Goal: Task Accomplishment & Management: Manage account settings

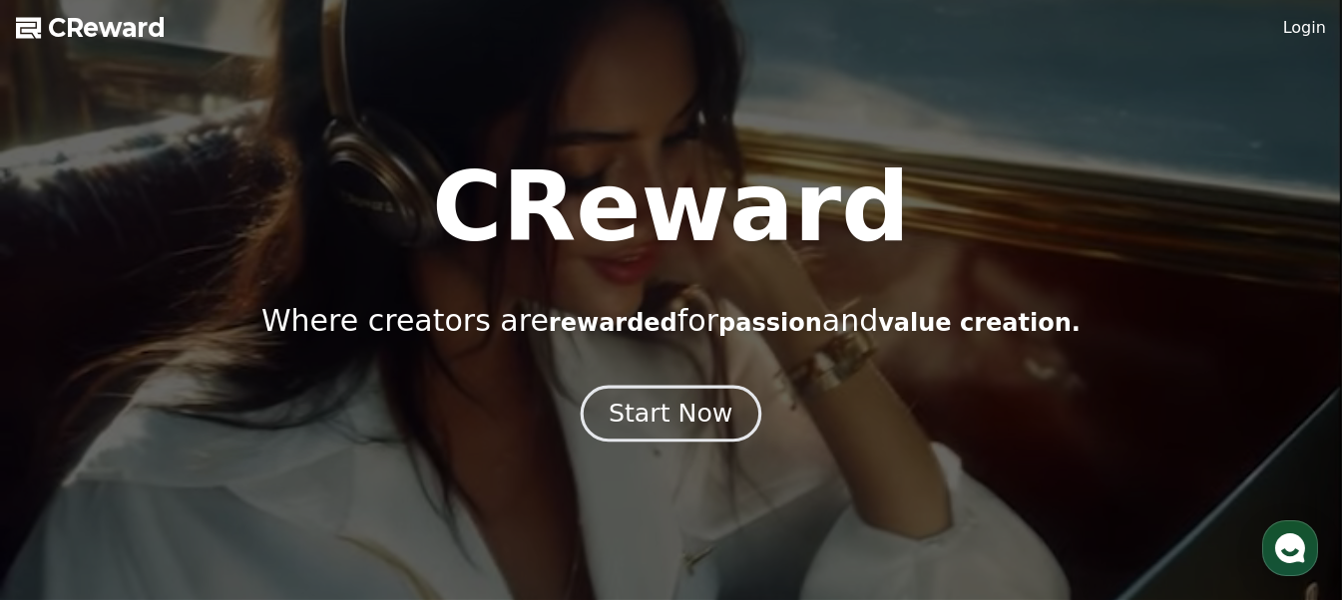
click at [652, 395] on button "Start Now" at bounding box center [670, 414] width 181 height 57
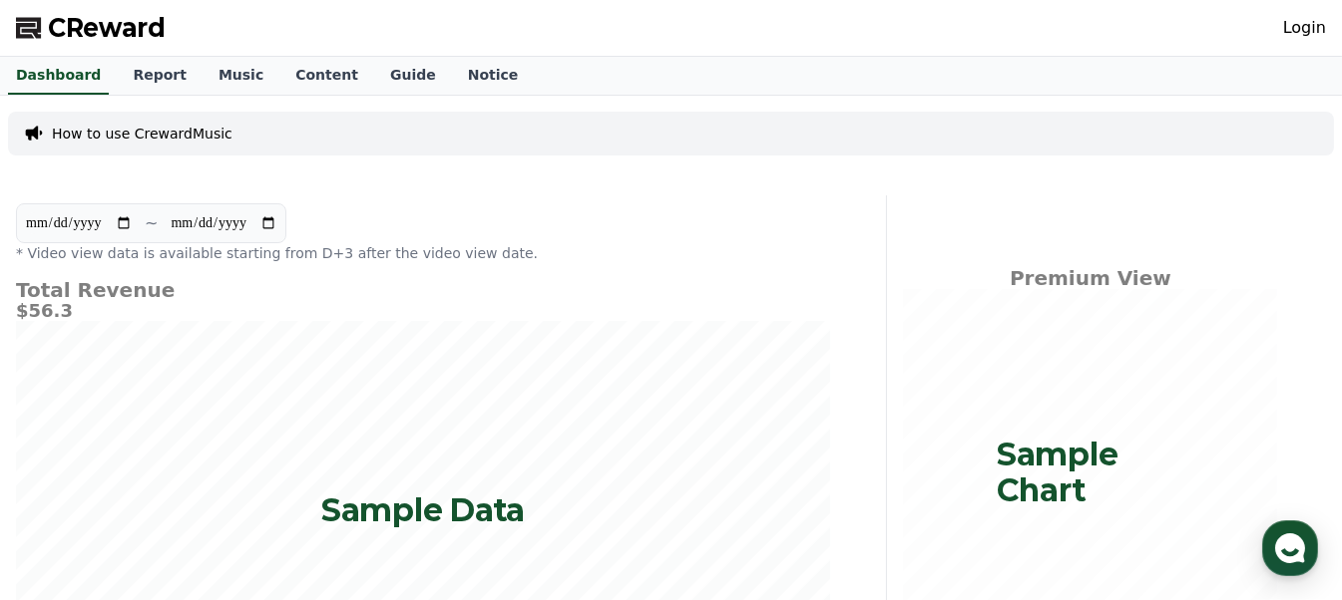
click at [1310, 30] on link "Login" at bounding box center [1304, 28] width 43 height 24
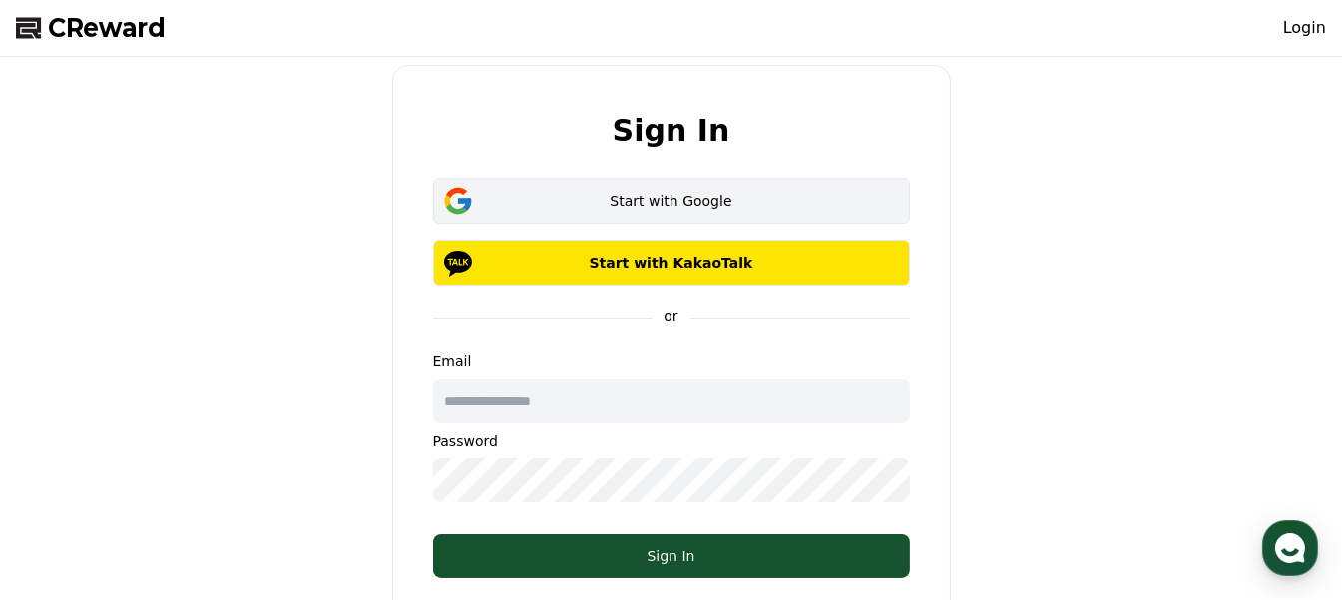
click at [672, 192] on div "Start with Google" at bounding box center [671, 202] width 419 height 20
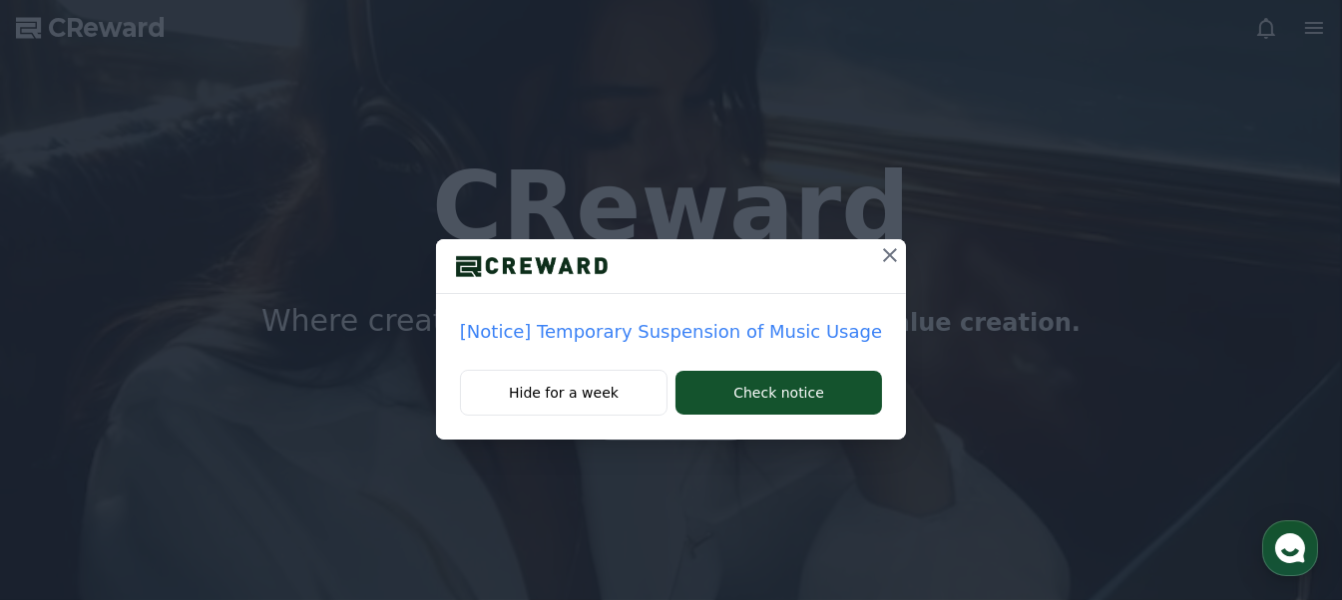
click at [878, 258] on icon at bounding box center [890, 255] width 24 height 24
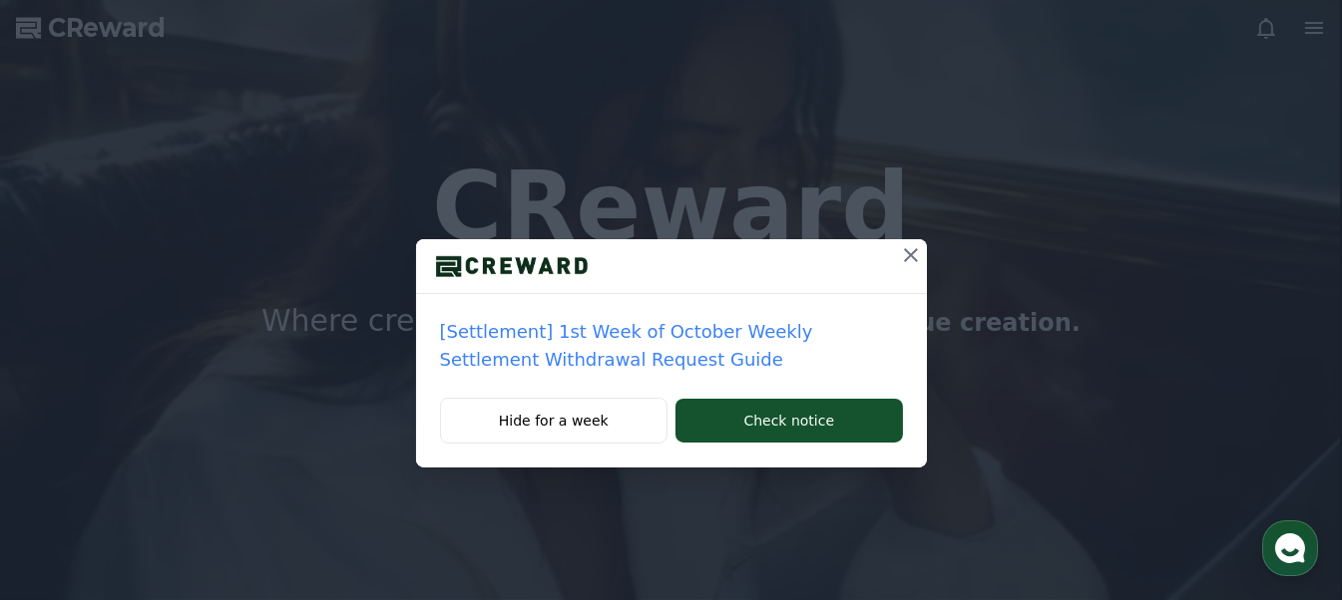
click at [914, 257] on icon at bounding box center [911, 255] width 24 height 24
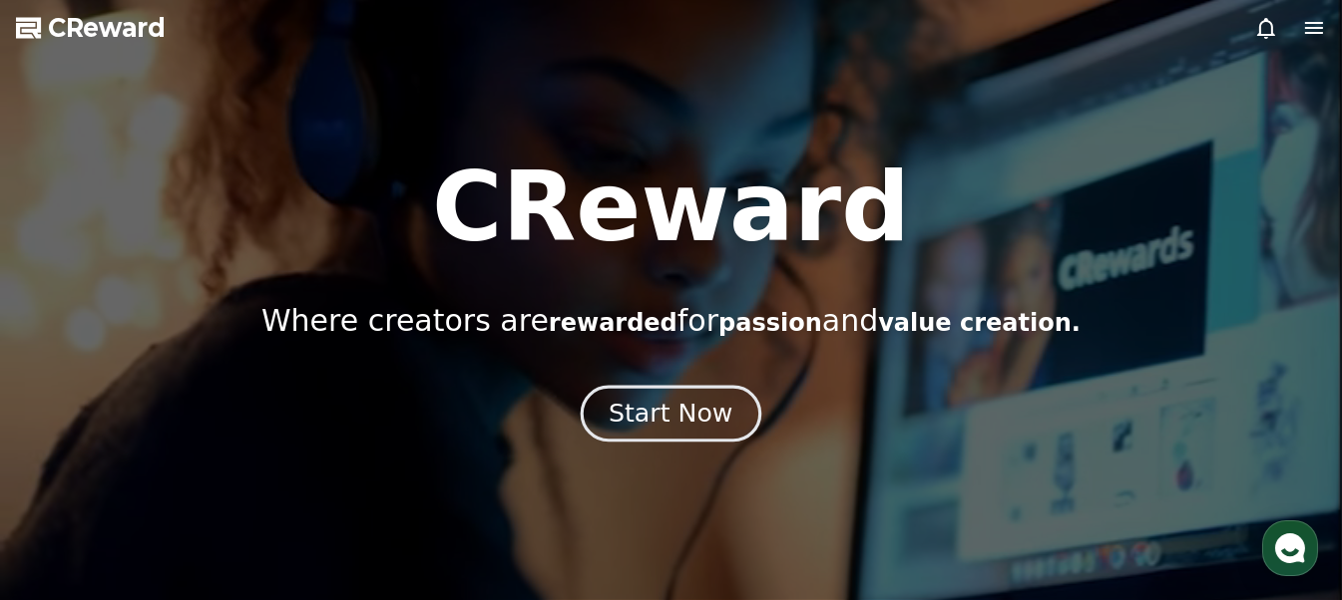
click at [691, 416] on div "Start Now" at bounding box center [670, 414] width 124 height 34
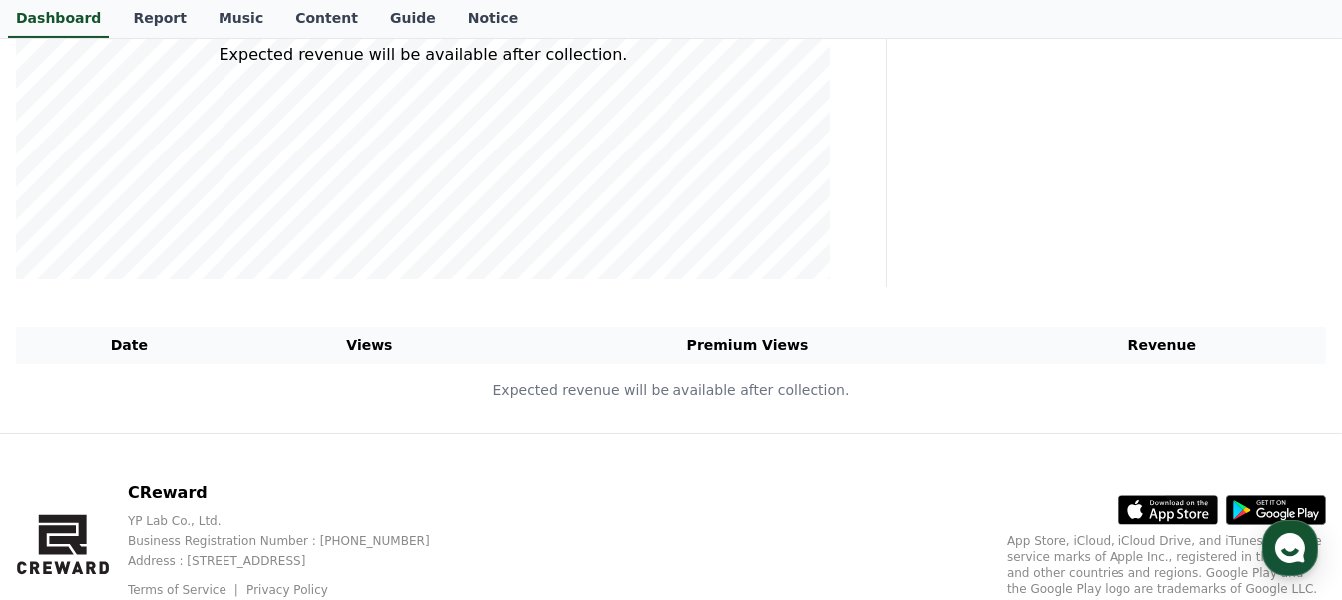
scroll to position [498, 0]
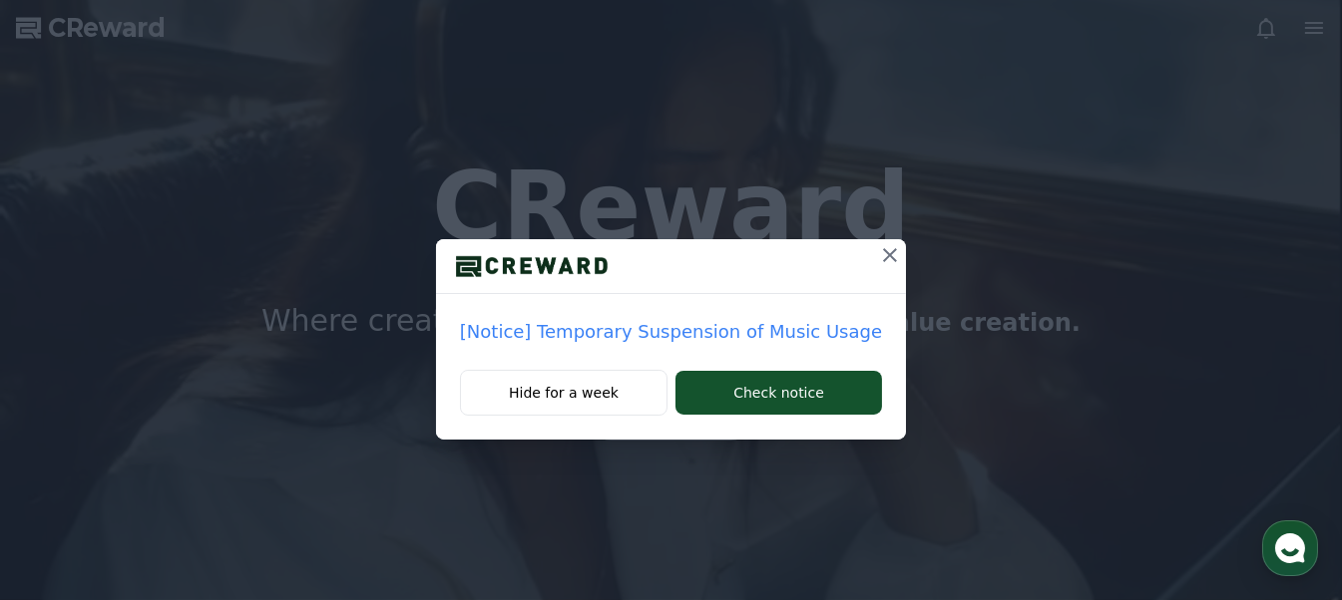
click at [646, 338] on p "[Notice] Temporary Suspension of Music Usage" at bounding box center [671, 332] width 422 height 28
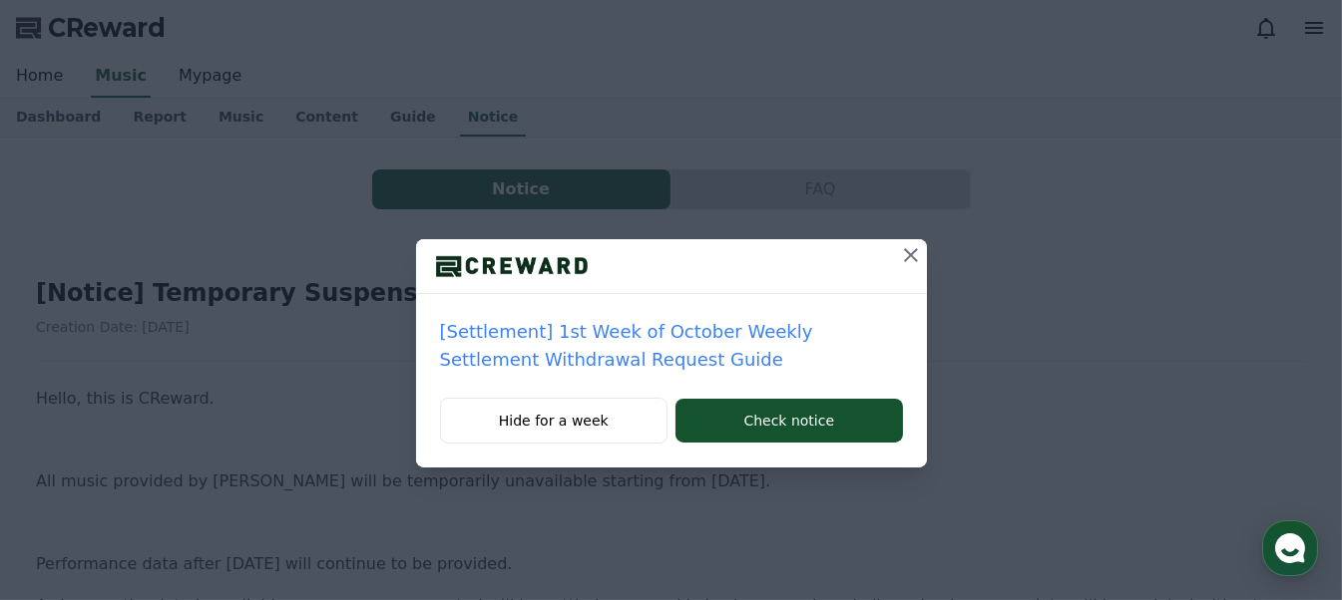
click at [907, 256] on icon at bounding box center [911, 255] width 24 height 24
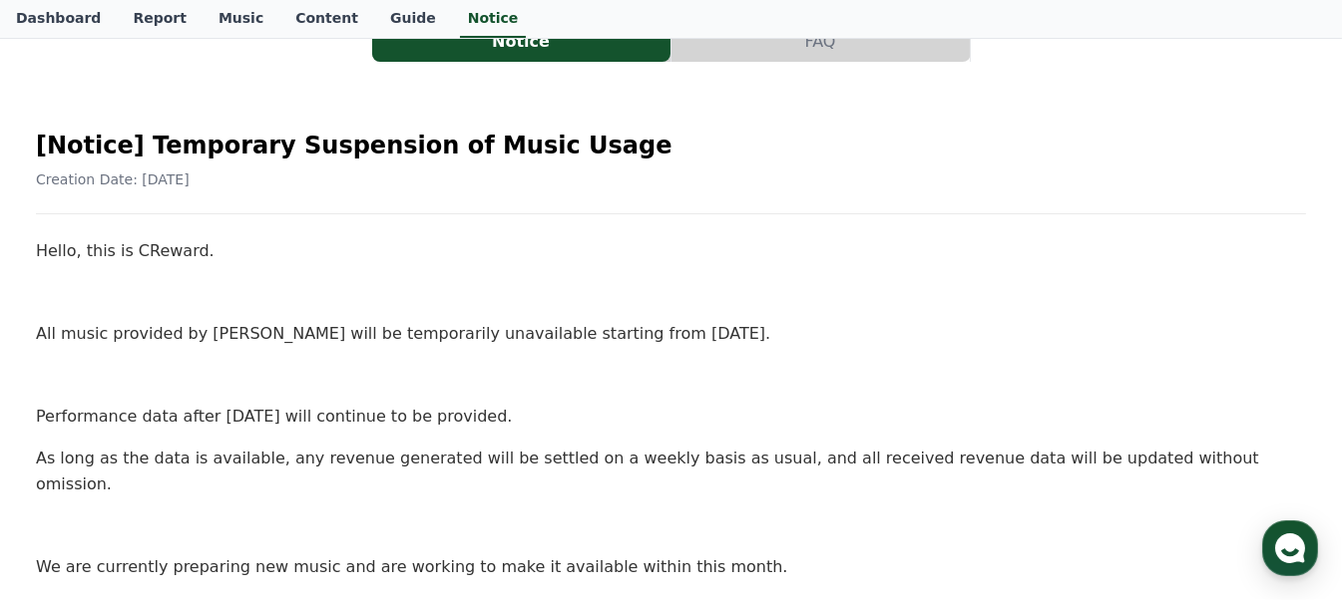
scroll to position [99, 0]
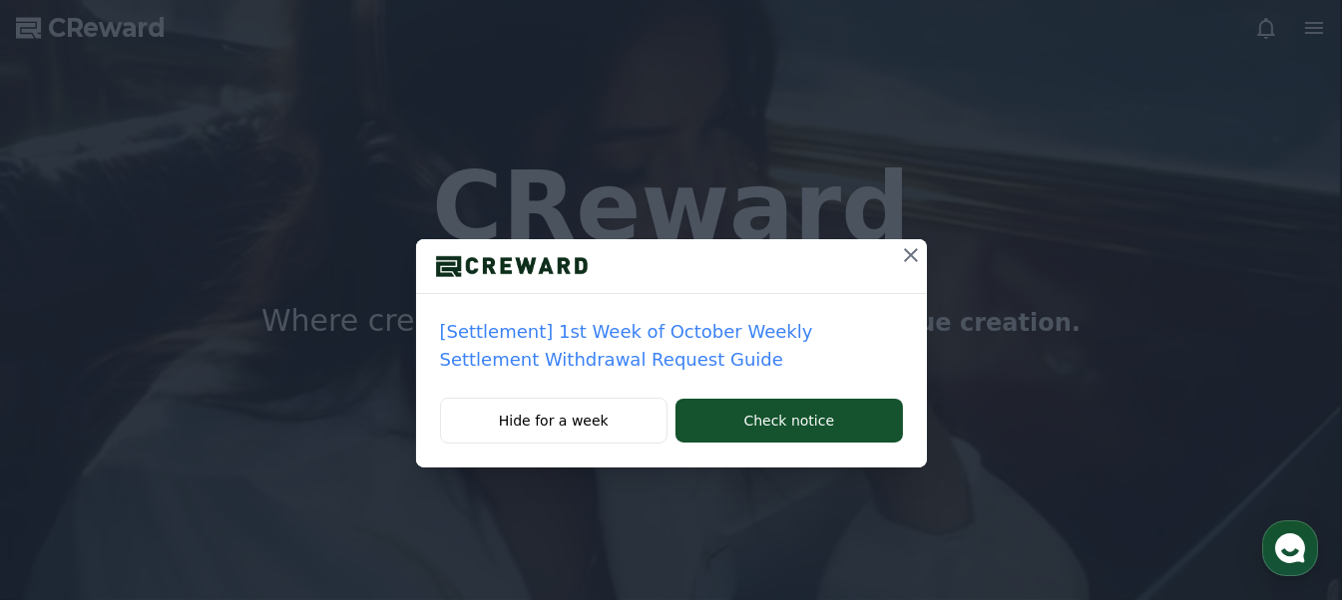
click at [911, 253] on icon at bounding box center [911, 255] width 14 height 14
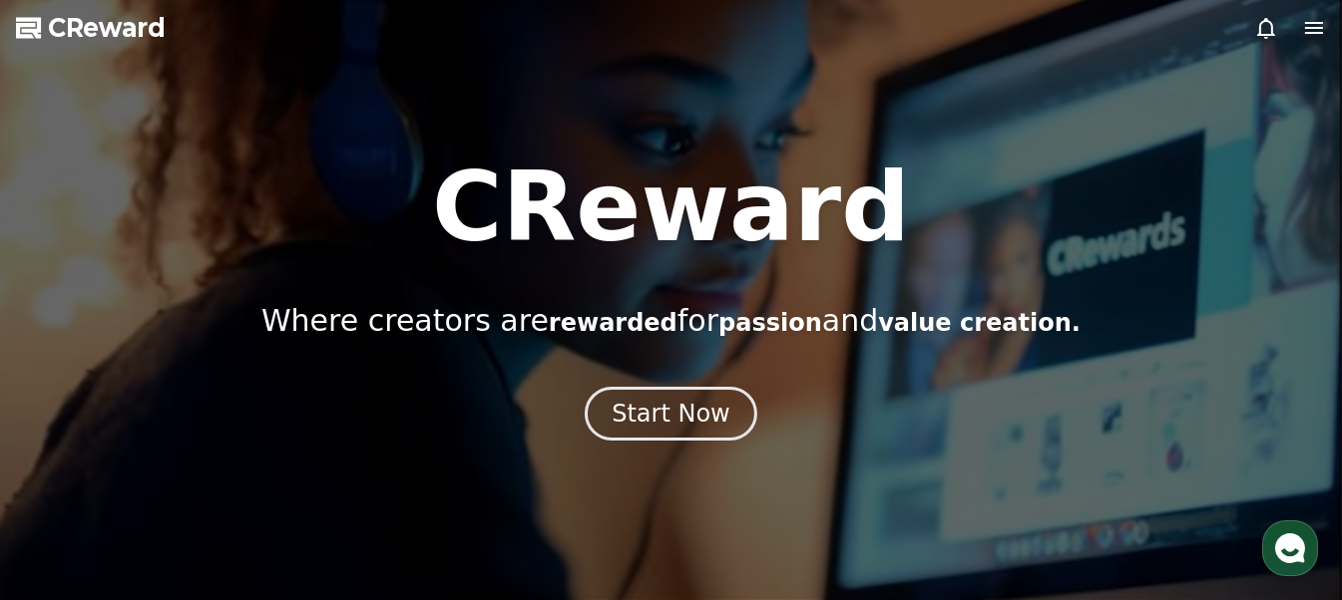
click at [1310, 23] on icon at bounding box center [1314, 28] width 18 height 12
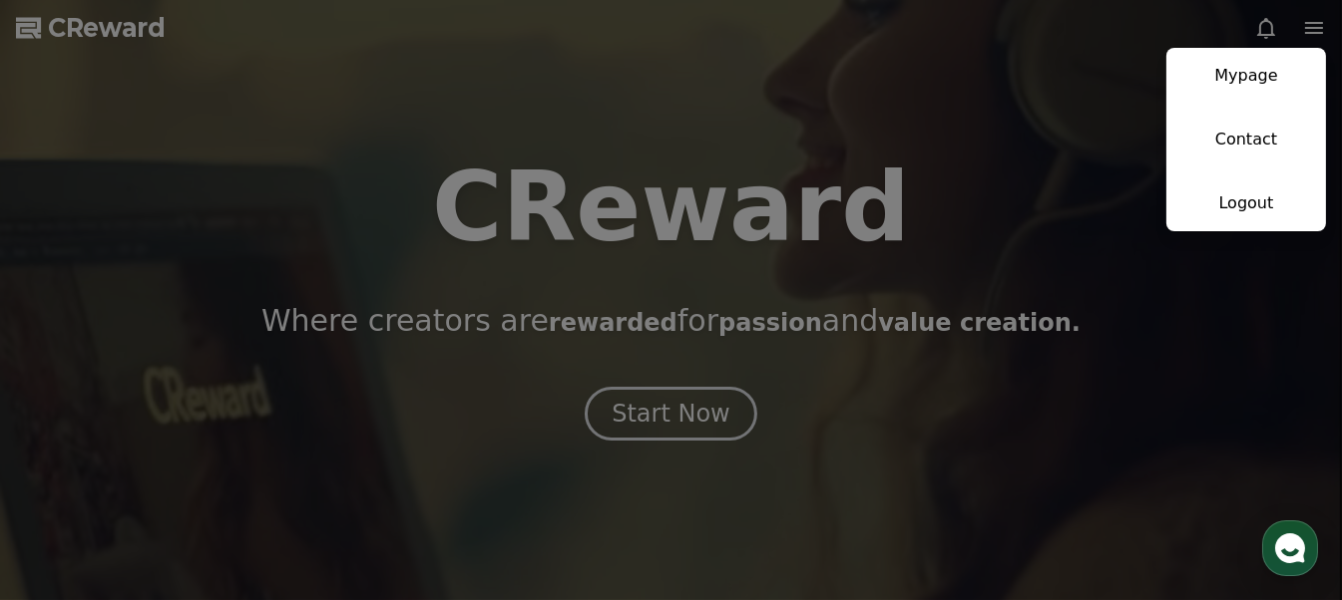
click at [1310, 23] on button "close" at bounding box center [671, 300] width 1342 height 600
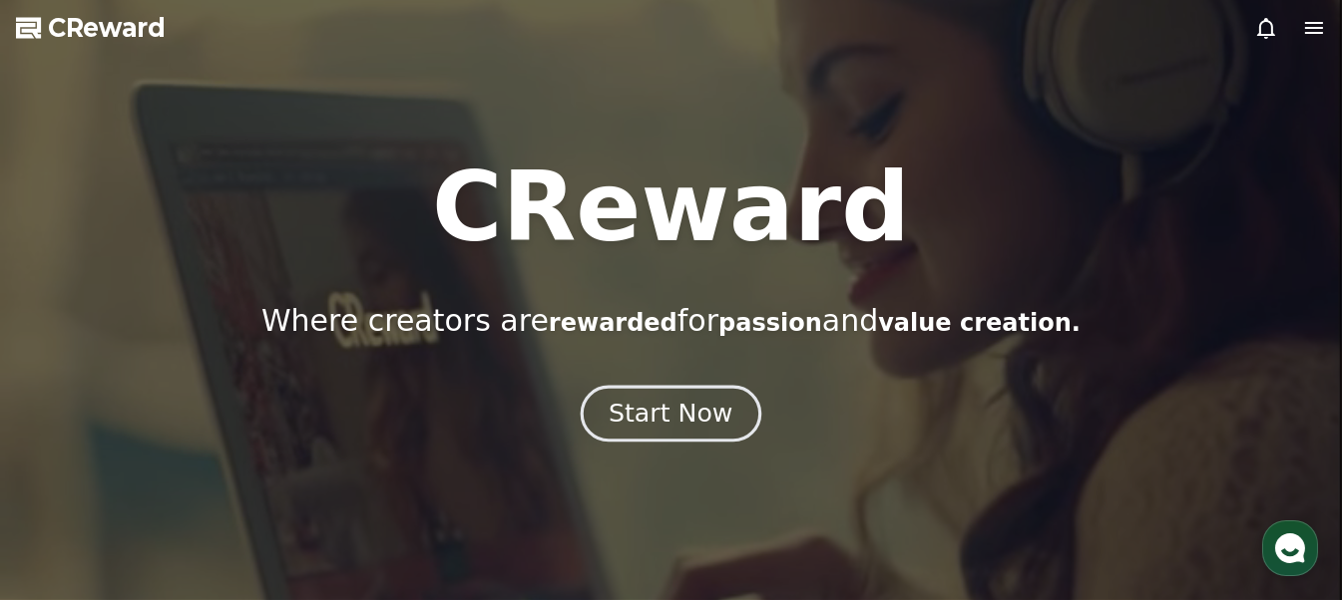
click at [670, 410] on div "Start Now" at bounding box center [670, 414] width 124 height 34
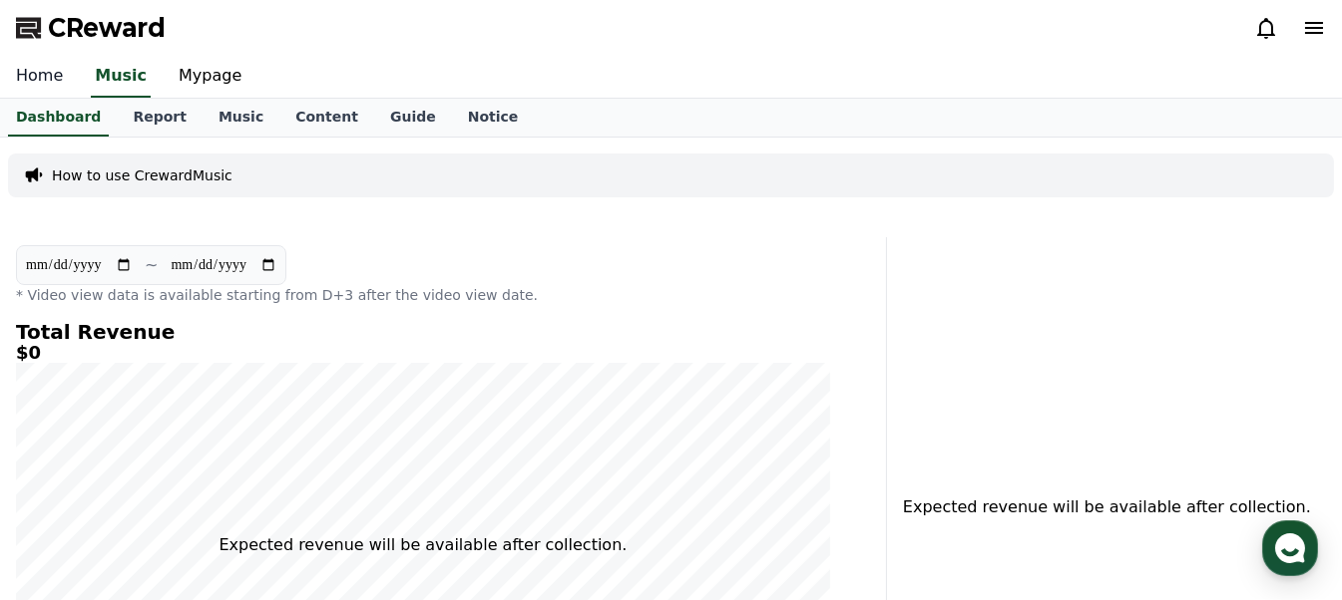
click at [41, 81] on link "Home" at bounding box center [39, 77] width 79 height 42
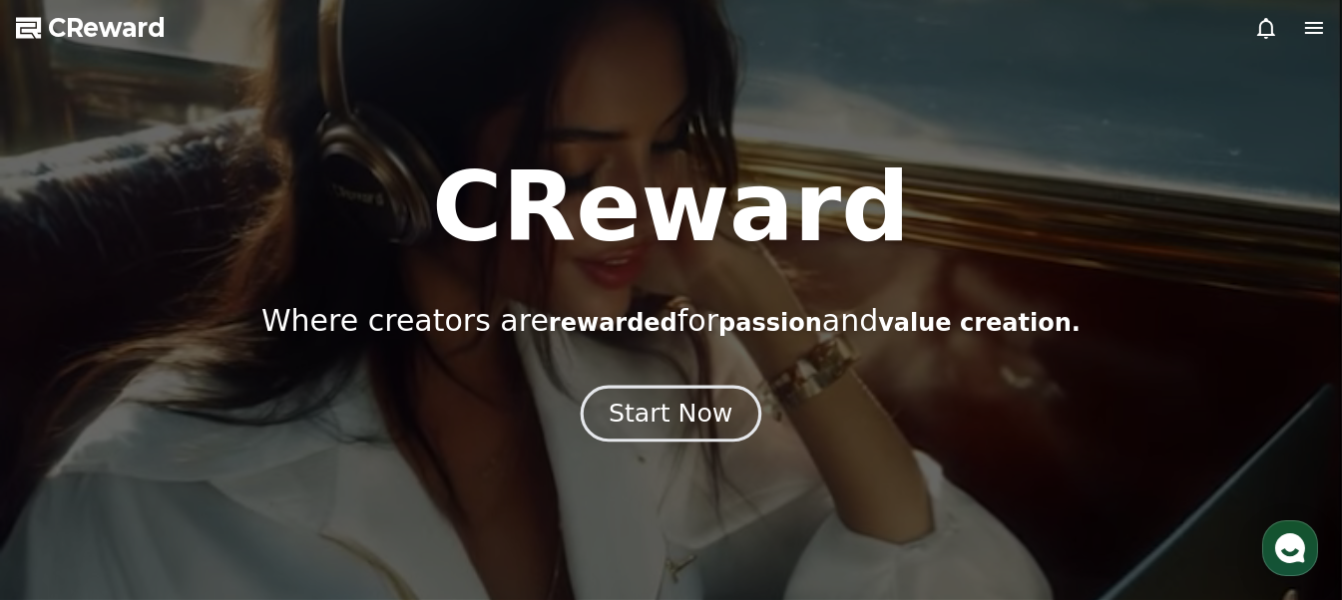
click at [669, 408] on div "Start Now" at bounding box center [670, 414] width 124 height 34
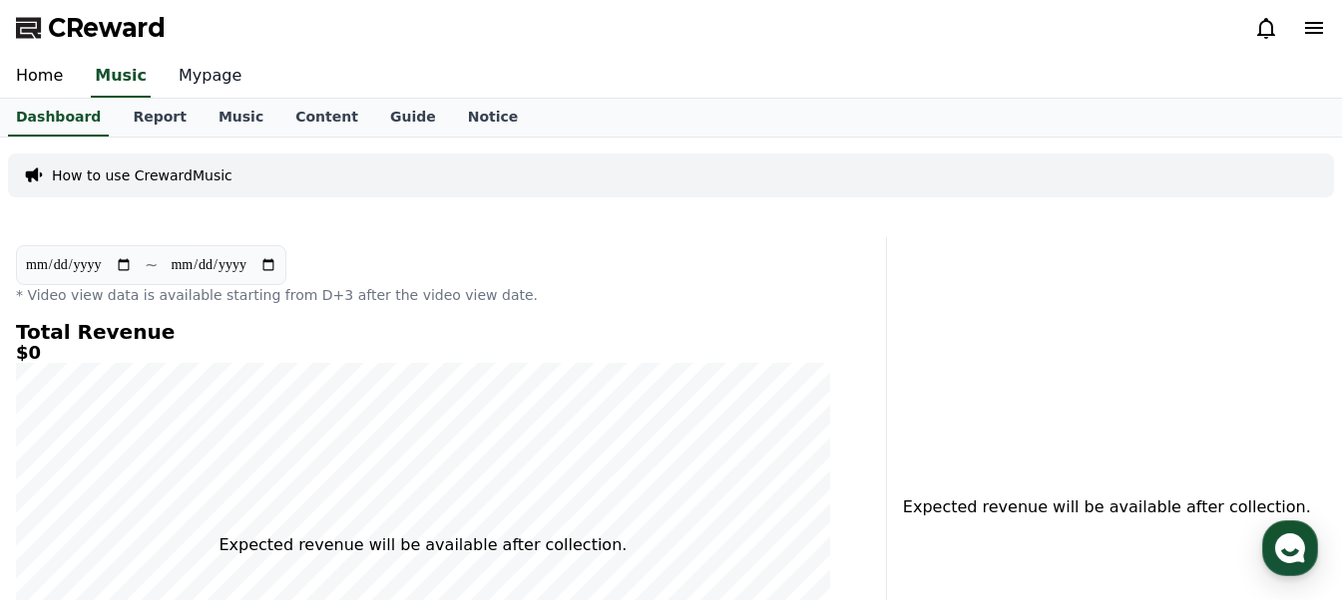
click at [209, 69] on link "Mypage" at bounding box center [210, 77] width 95 height 42
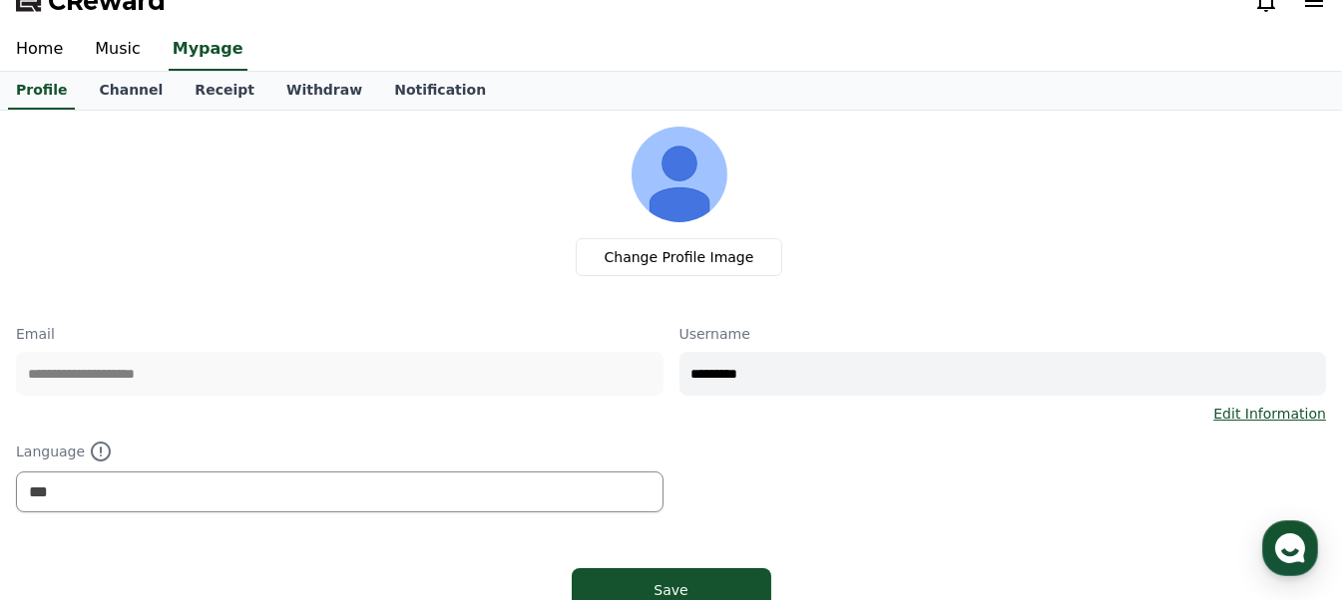
scroll to position [99, 0]
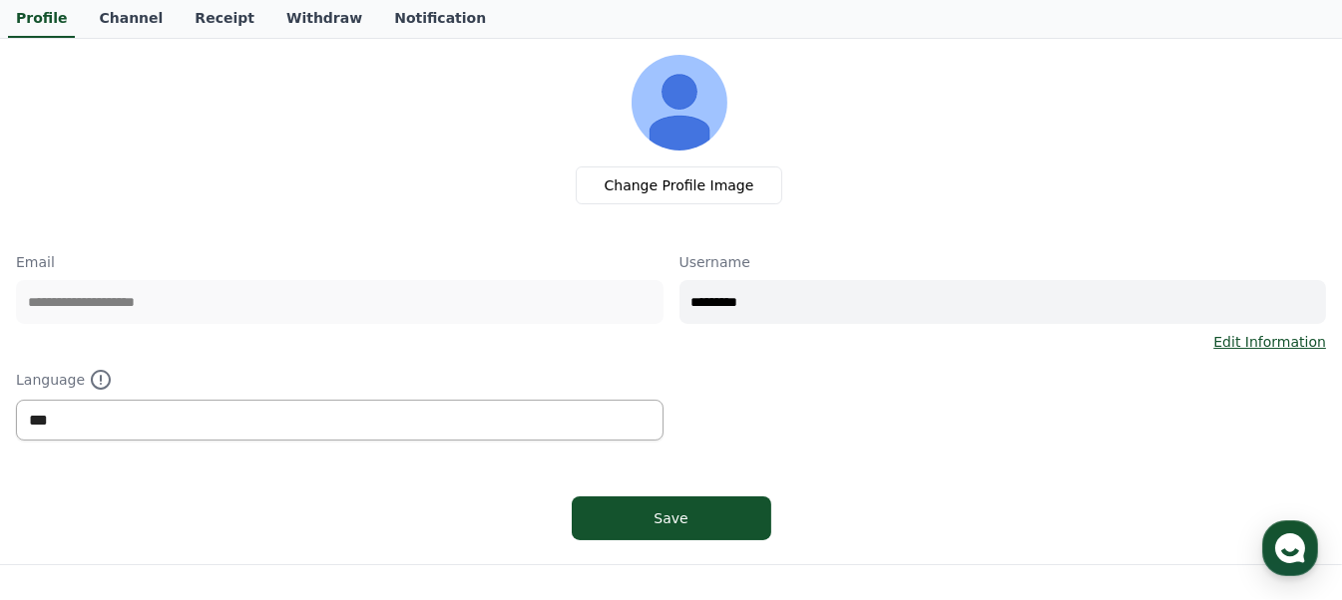
click at [103, 430] on select "*** ******* ***" at bounding box center [339, 420] width 647 height 41
select select "**********"
click at [16, 400] on select "*** ******* ***" at bounding box center [339, 420] width 647 height 41
click at [697, 514] on div "Save" at bounding box center [671, 519] width 120 height 20
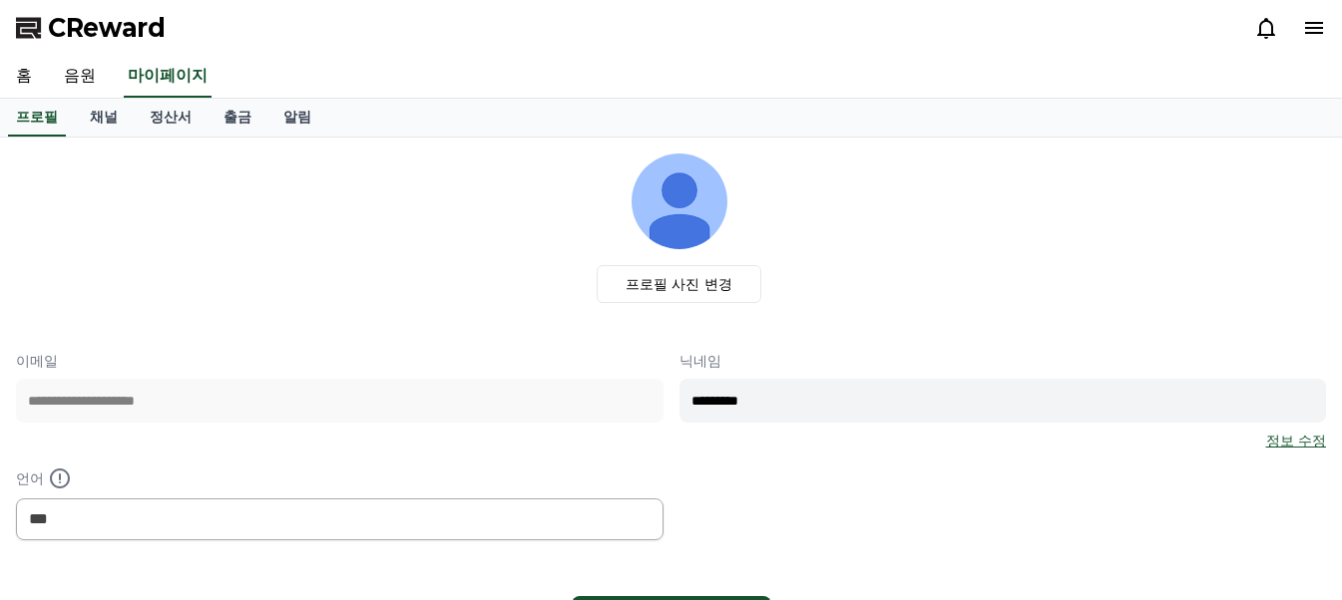
select select "**********"
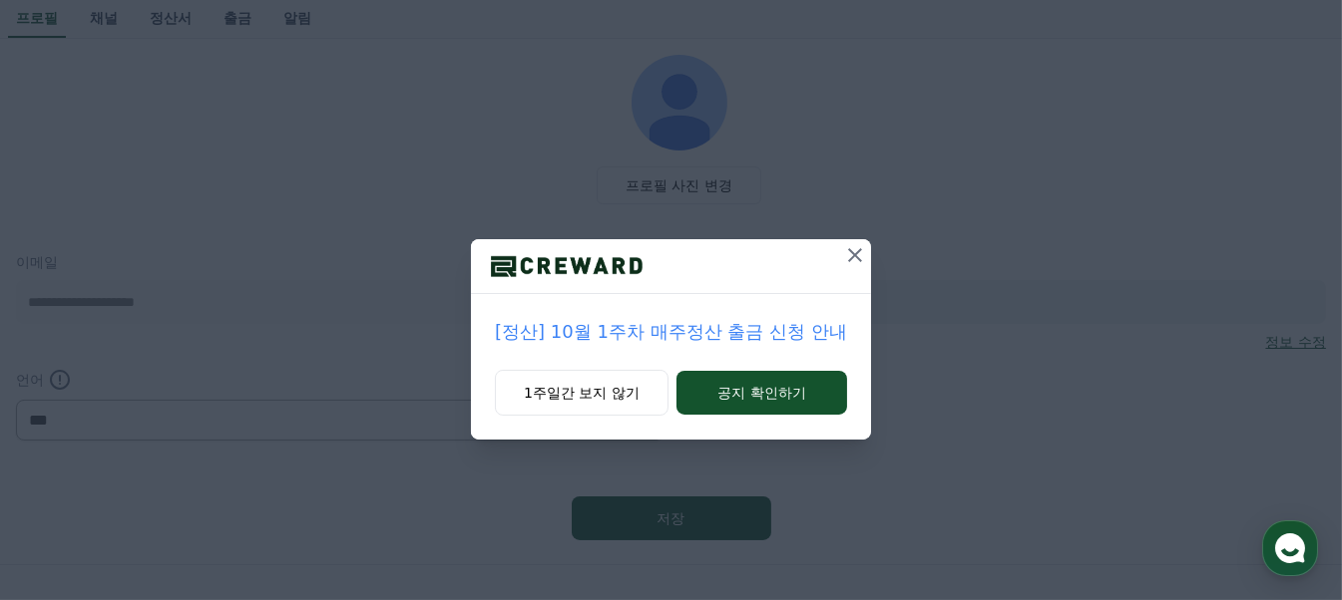
click at [848, 260] on icon at bounding box center [855, 255] width 14 height 14
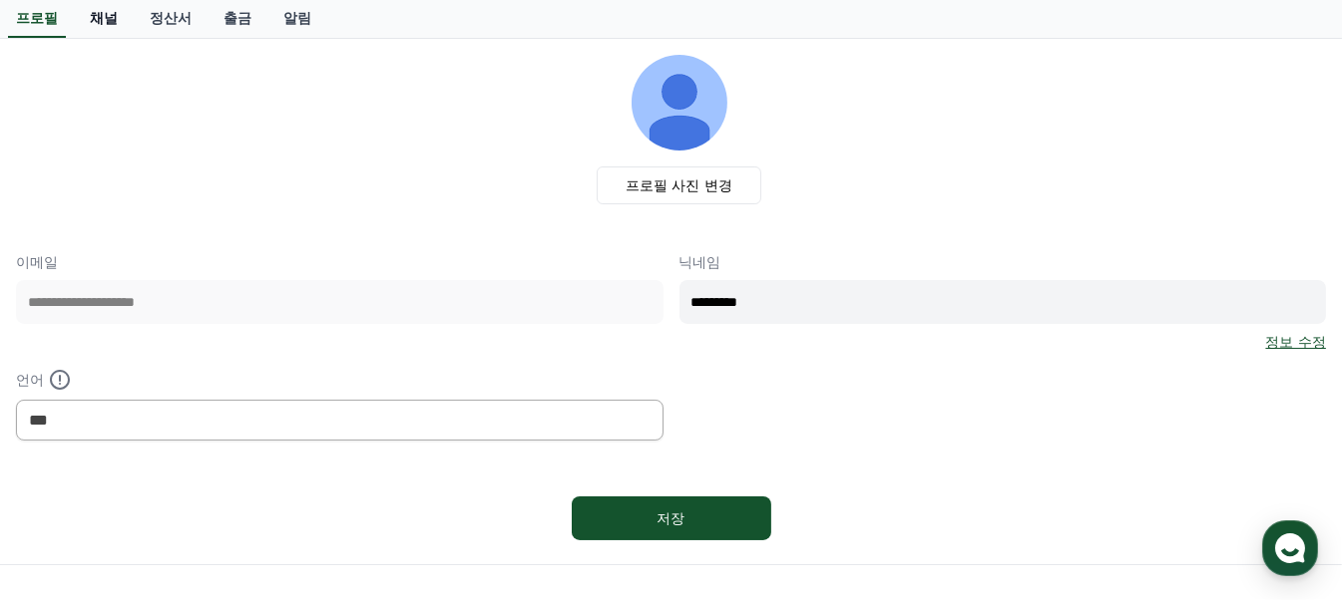
click at [106, 23] on link "채널" at bounding box center [104, 19] width 60 height 38
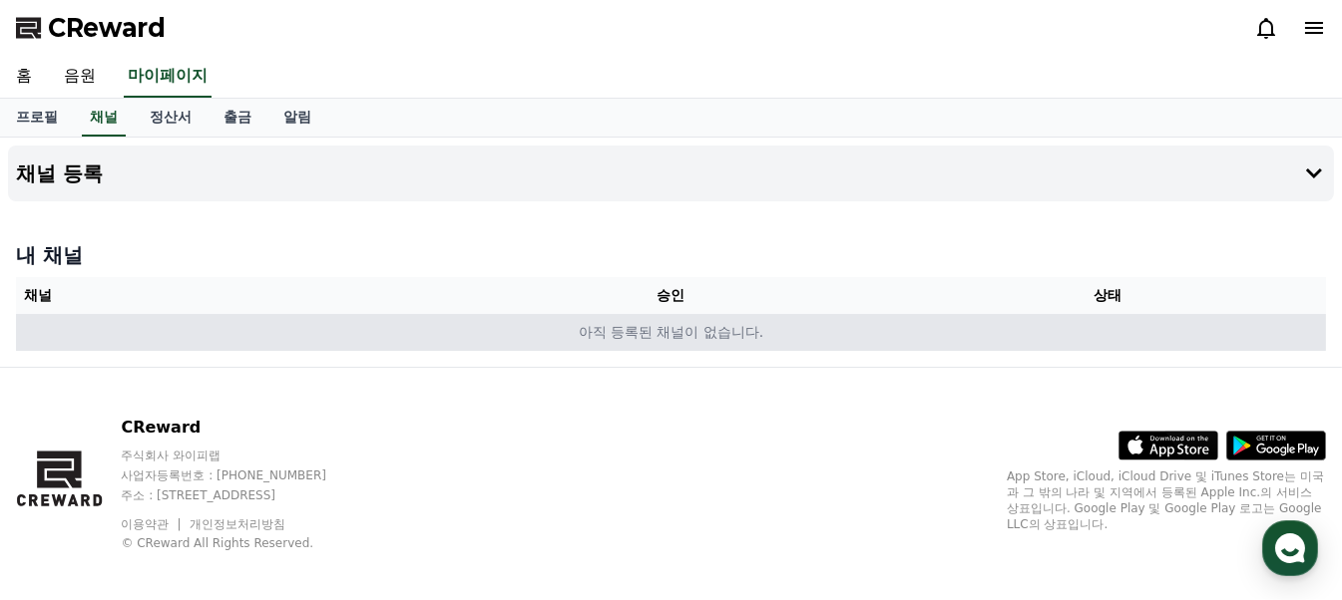
click at [543, 324] on td "아직 등록된 채널이 없습니다." at bounding box center [671, 332] width 1310 height 37
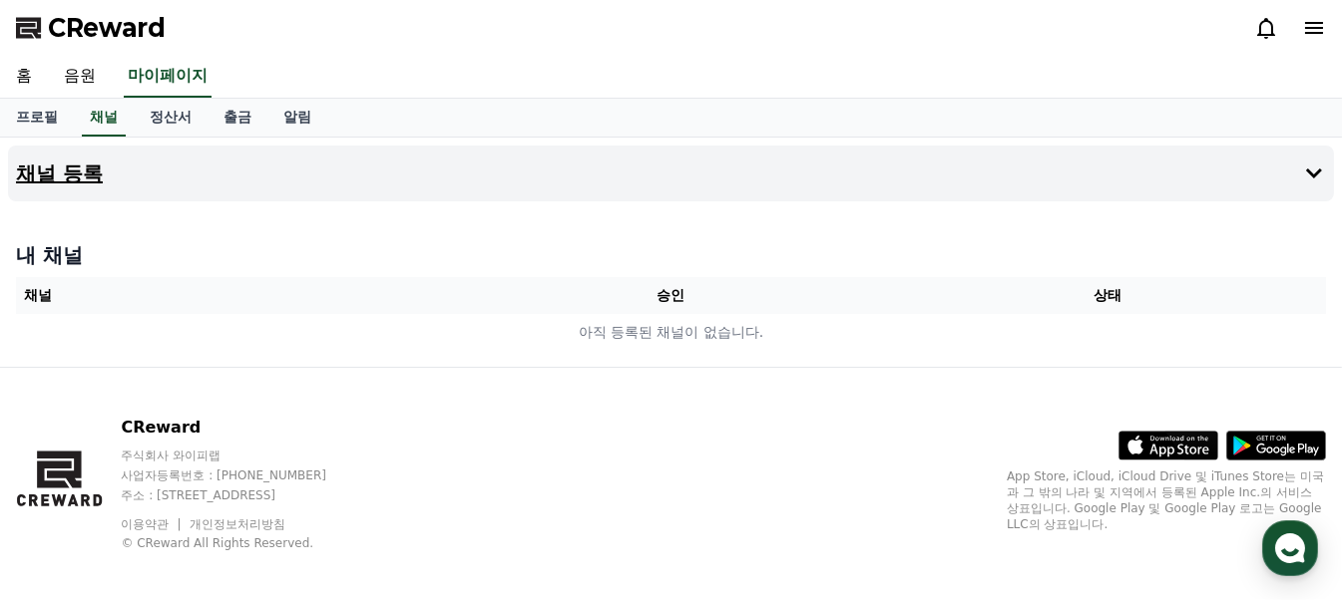
click at [282, 169] on button "채널 등록" at bounding box center [671, 174] width 1326 height 56
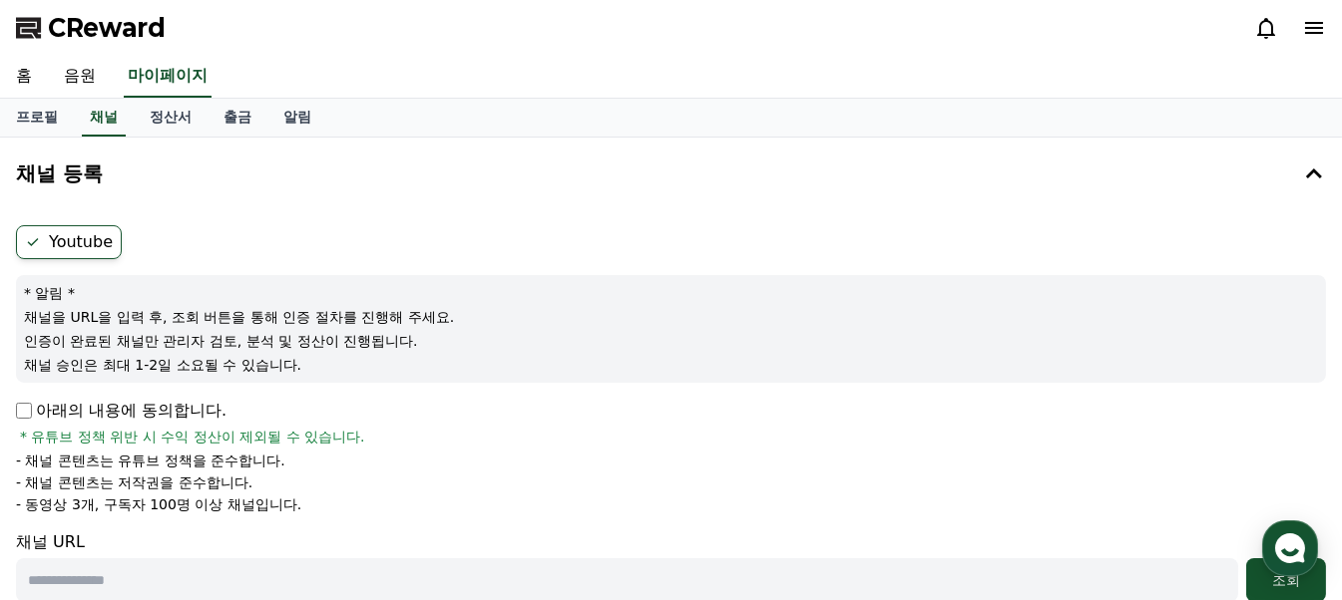
click at [64, 242] on label "Youtube" at bounding box center [69, 242] width 106 height 34
click at [133, 241] on ul "Youtube" at bounding box center [671, 242] width 1310 height 34
click at [35, 194] on button "채널 등록" at bounding box center [671, 174] width 1326 height 56
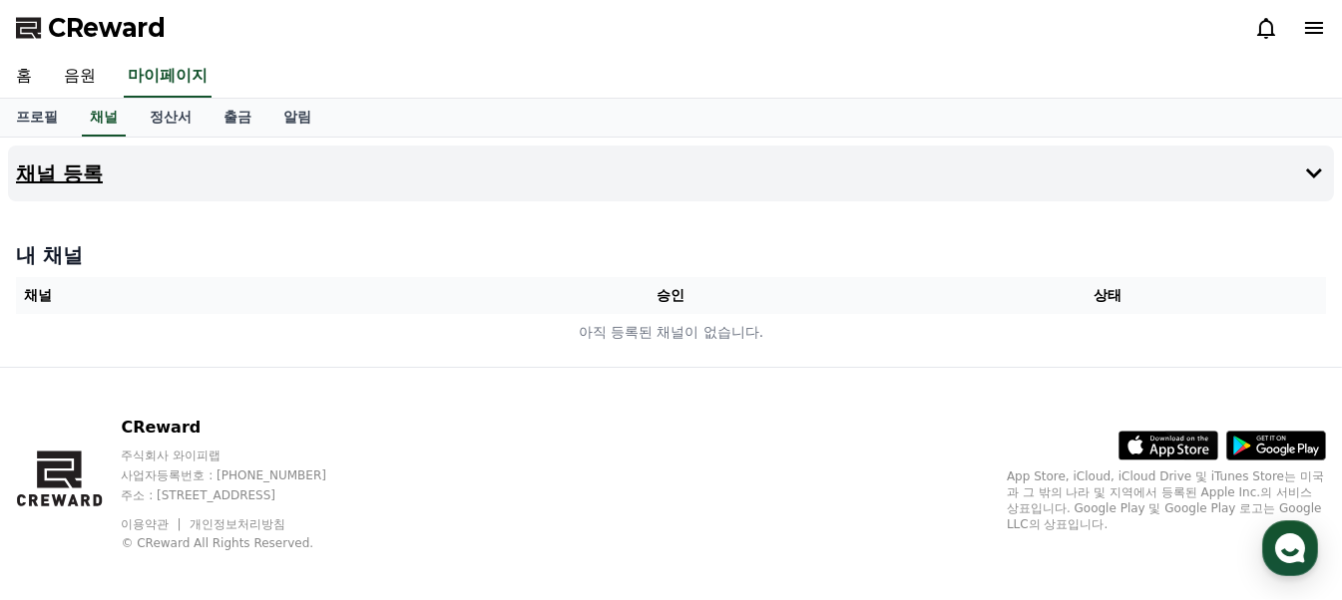
click at [42, 188] on button "채널 등록" at bounding box center [671, 174] width 1326 height 56
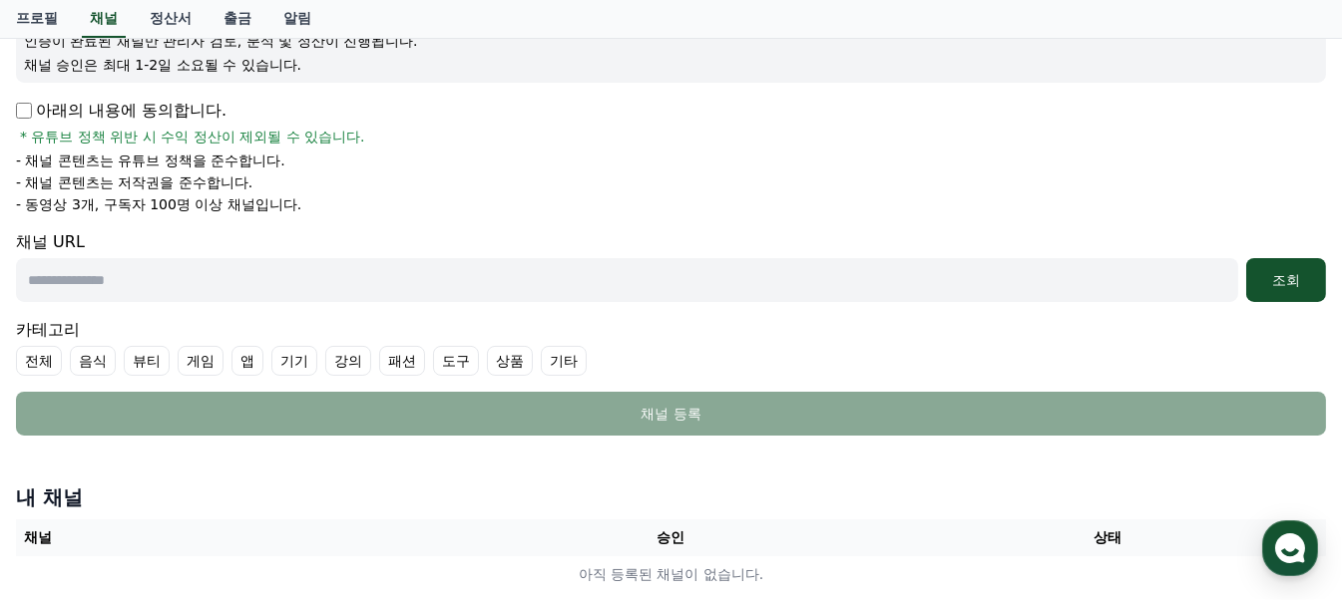
scroll to position [299, 0]
click at [168, 302] on form "Youtube * 알림 * 채널을 URL을 입력 후, 조회 버튼을 통해 인증 절차를 진행해 주세요. 인증이 완료된 채널만 관리자 검토, 분석 …" at bounding box center [671, 181] width 1310 height 511
click at [169, 278] on input "text" at bounding box center [627, 281] width 1222 height 44
paste input "**********"
type input "**********"
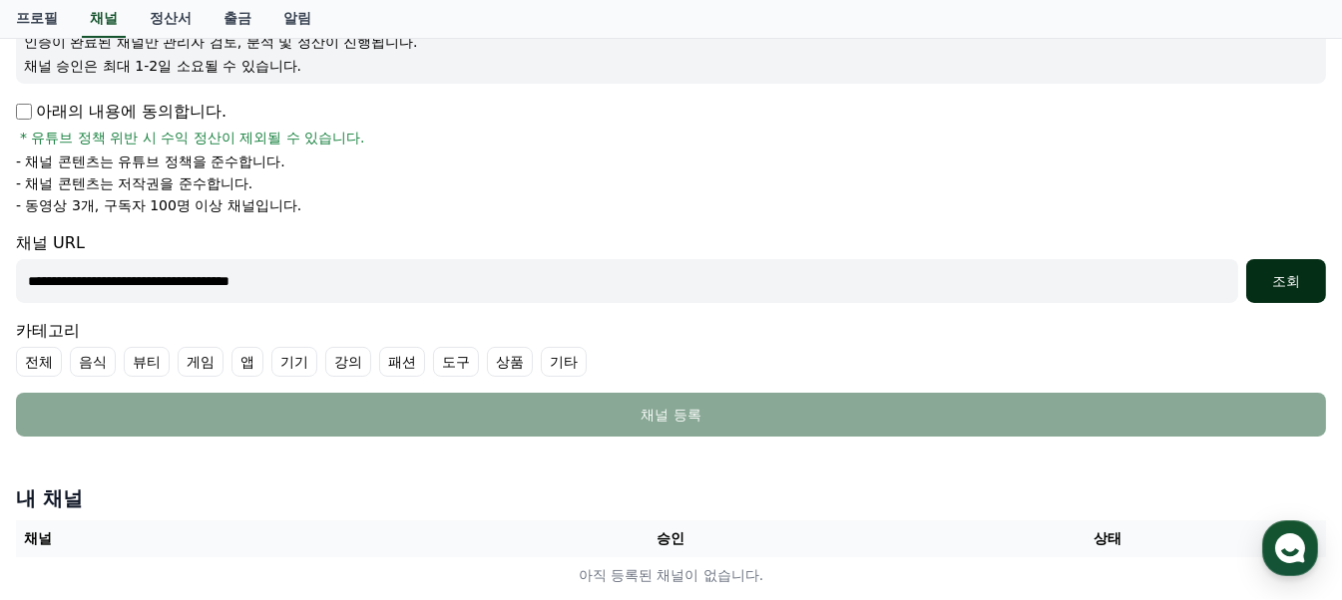
click at [1289, 275] on div "조회" at bounding box center [1286, 281] width 64 height 20
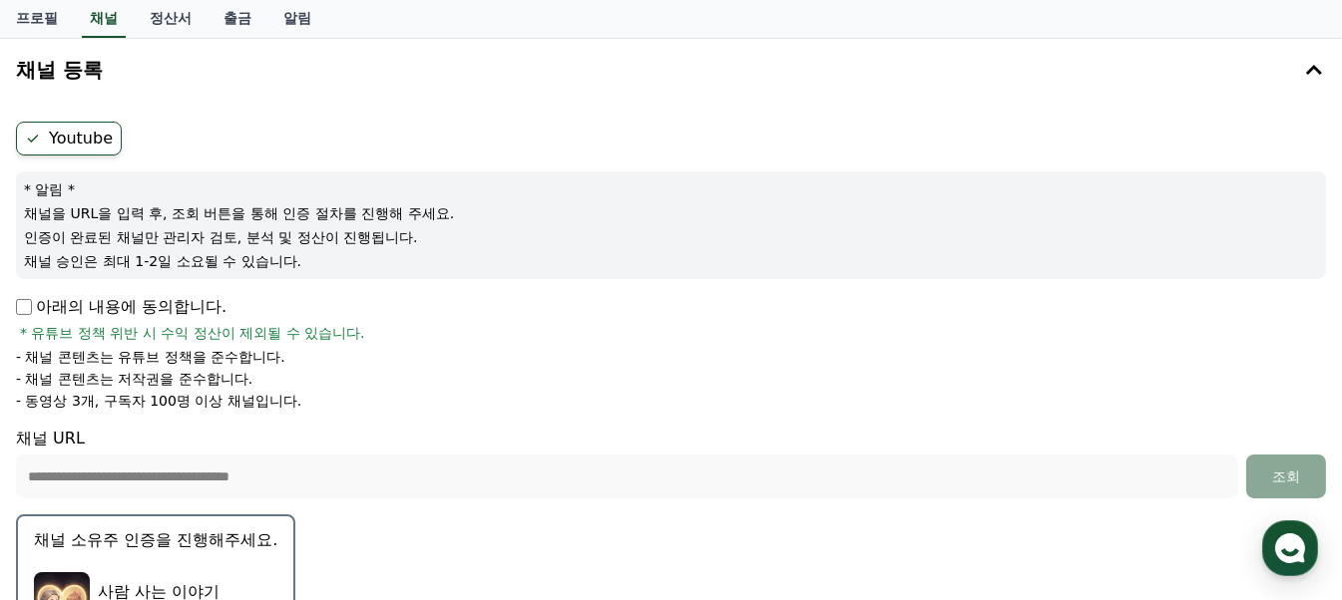
scroll to position [99, 0]
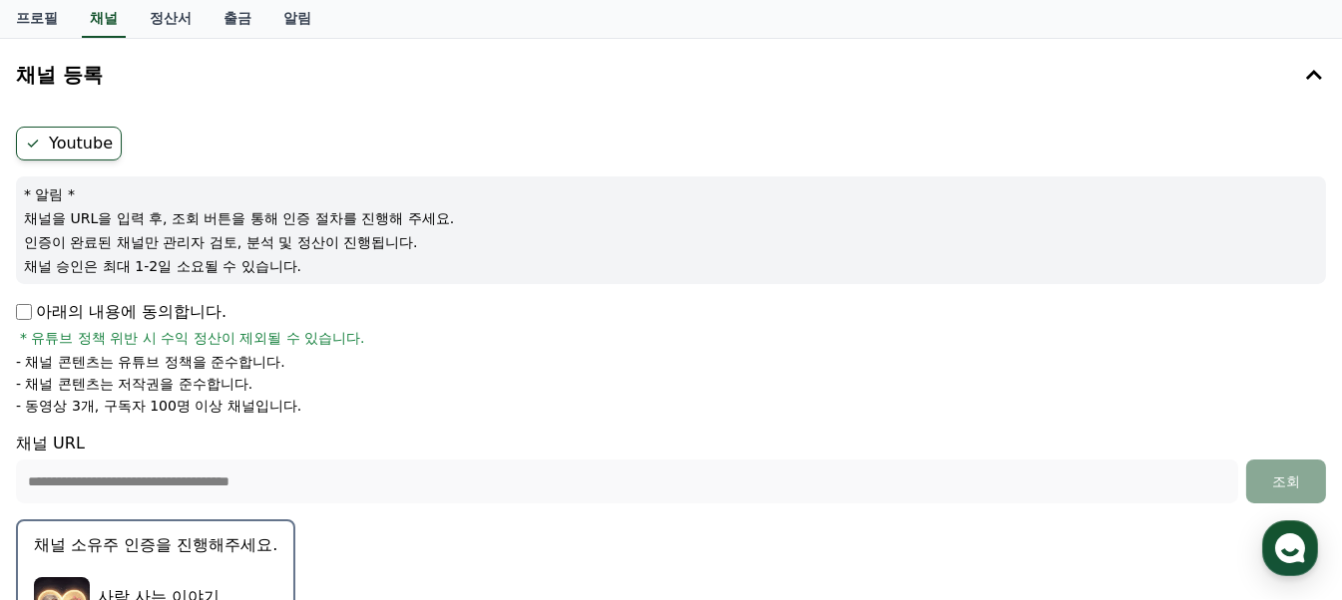
drag, startPoint x: 39, startPoint y: 363, endPoint x: 320, endPoint y: 418, distance: 286.6
click at [320, 418] on form "**********" at bounding box center [671, 460] width 1310 height 666
click at [452, 423] on form "**********" at bounding box center [671, 460] width 1310 height 666
drag, startPoint x: 27, startPoint y: 399, endPoint x: 306, endPoint y: 400, distance: 279.3
click at [306, 400] on li "- 동영상 3개, 구독자 100명 이상 채널입니다." at bounding box center [671, 406] width 1310 height 20
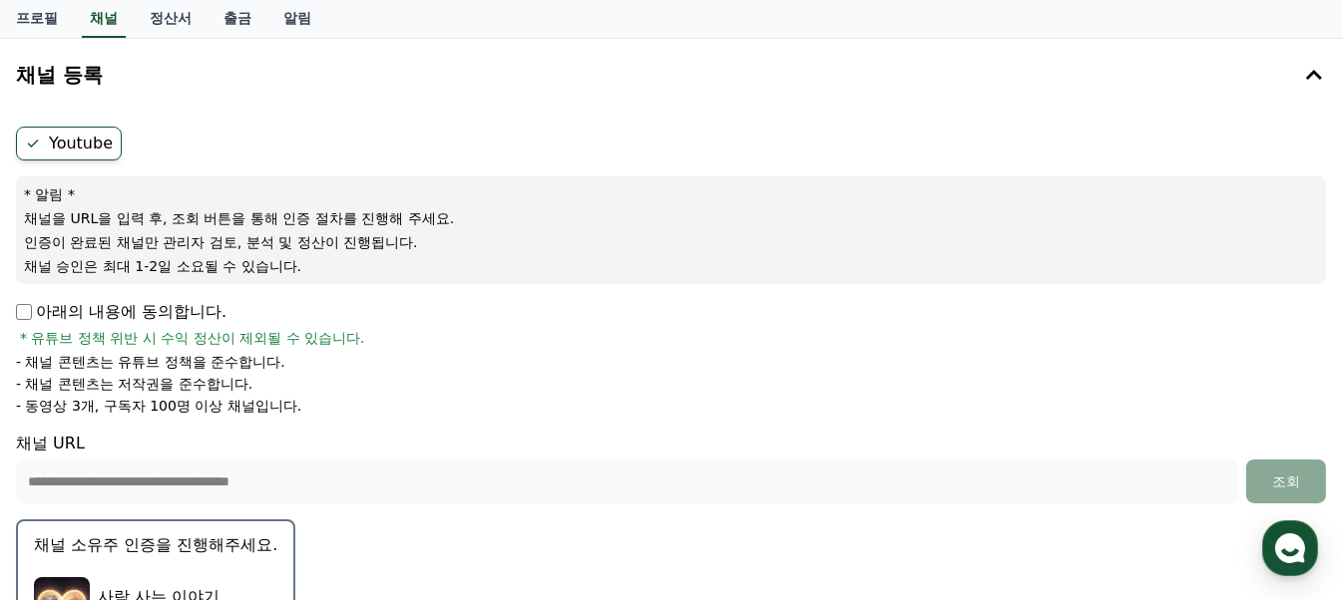
click at [377, 409] on li "- 동영상 3개, 구독자 100명 이상 채널입니다." at bounding box center [671, 406] width 1310 height 20
